Goal: Obtain resource: Obtain resource

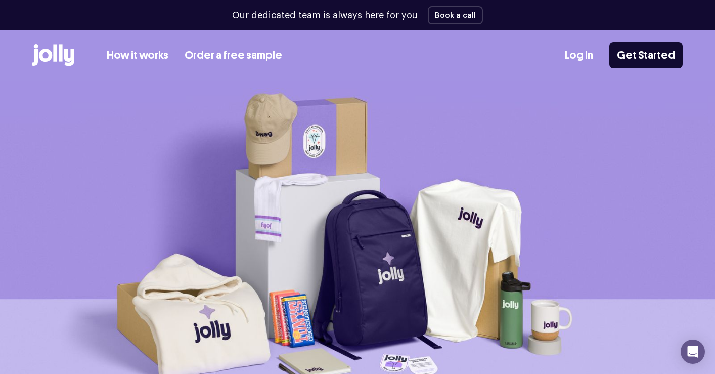
click at [137, 58] on link "How it works" at bounding box center [138, 55] width 62 height 17
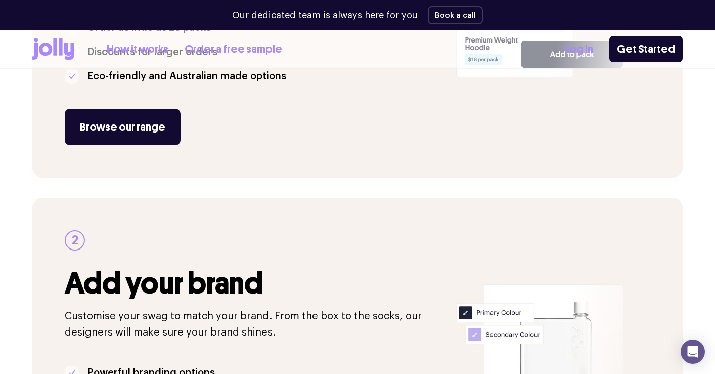
scroll to position [360, 0]
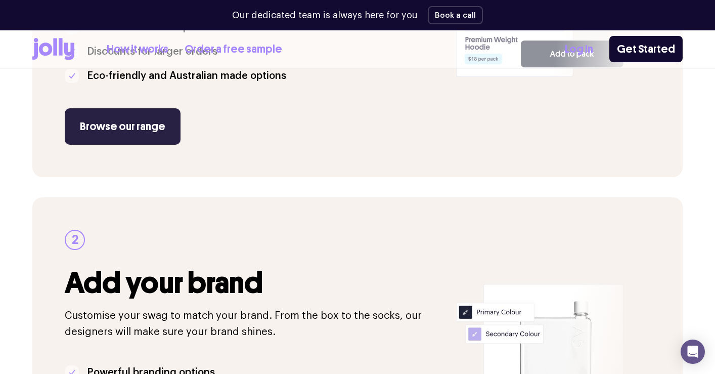
click at [156, 121] on link "Browse our range" at bounding box center [123, 126] width 116 height 36
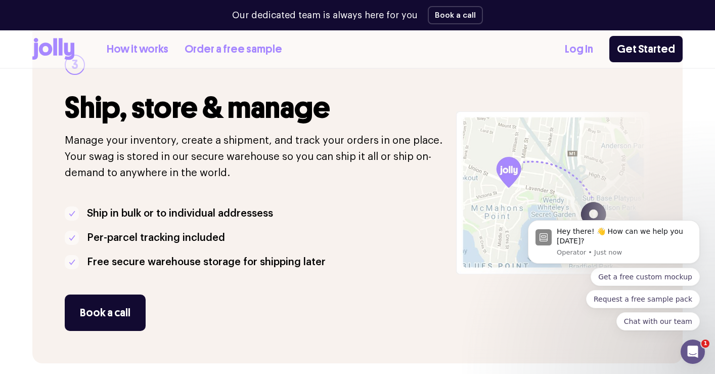
scroll to position [0, 0]
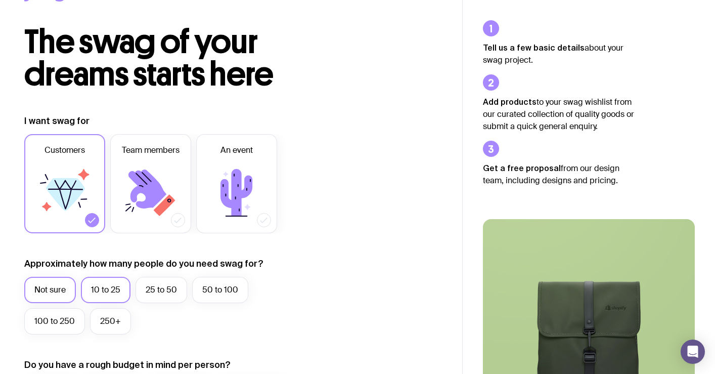
click at [123, 287] on label "10 to 25" at bounding box center [106, 290] width 50 height 26
click at [0, 0] on input "10 to 25" at bounding box center [0, 0] width 0 height 0
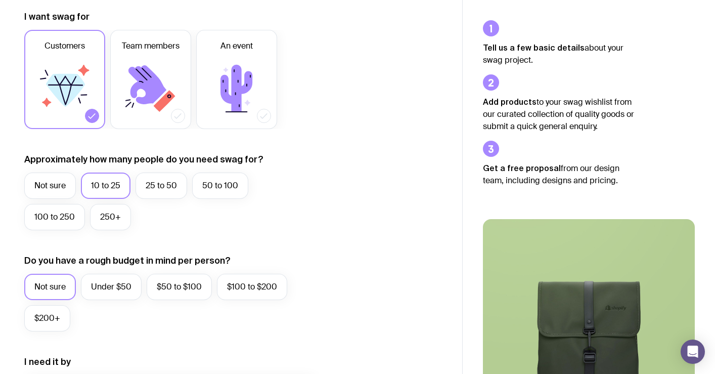
scroll to position [155, 0]
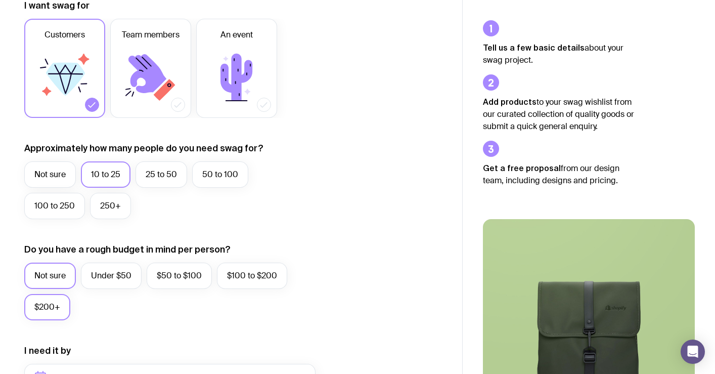
click at [46, 313] on label "$200+" at bounding box center [47, 307] width 46 height 26
click at [0, 0] on input "$200+" at bounding box center [0, 0] width 0 height 0
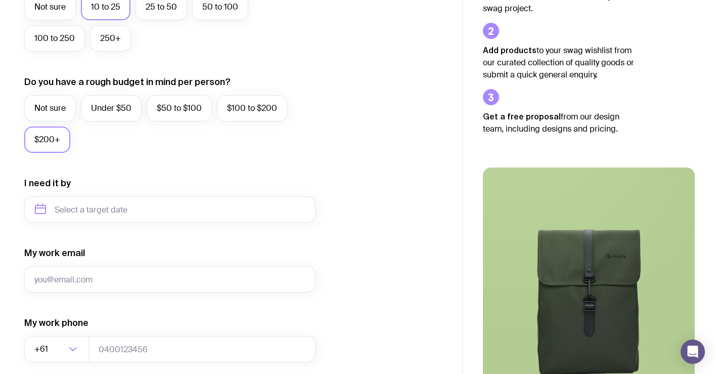
scroll to position [323, 0]
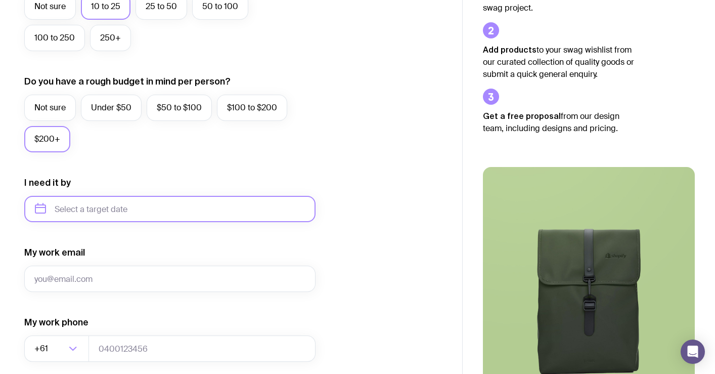
click at [137, 209] on input "text" at bounding box center [169, 209] width 291 height 26
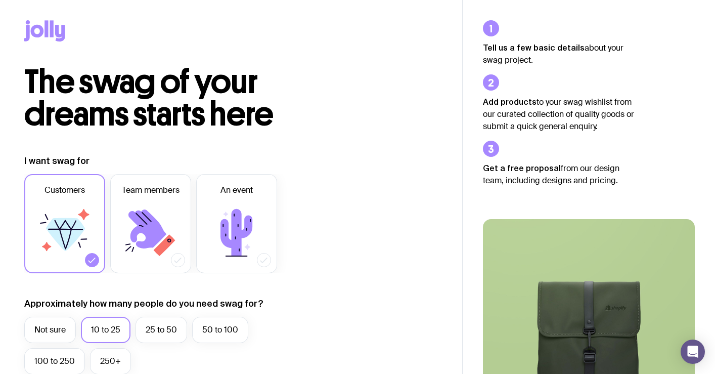
scroll to position [0, 0]
